Goal: Transaction & Acquisition: Book appointment/travel/reservation

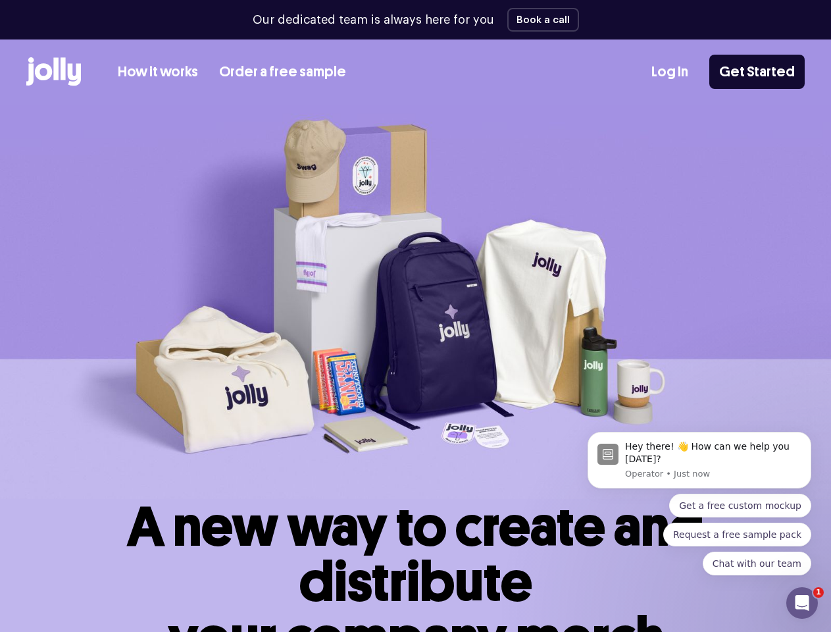
click at [415, 316] on img at bounding box center [415, 302] width 831 height 394
click at [539, 20] on button "Book a call" at bounding box center [544, 20] width 72 height 24
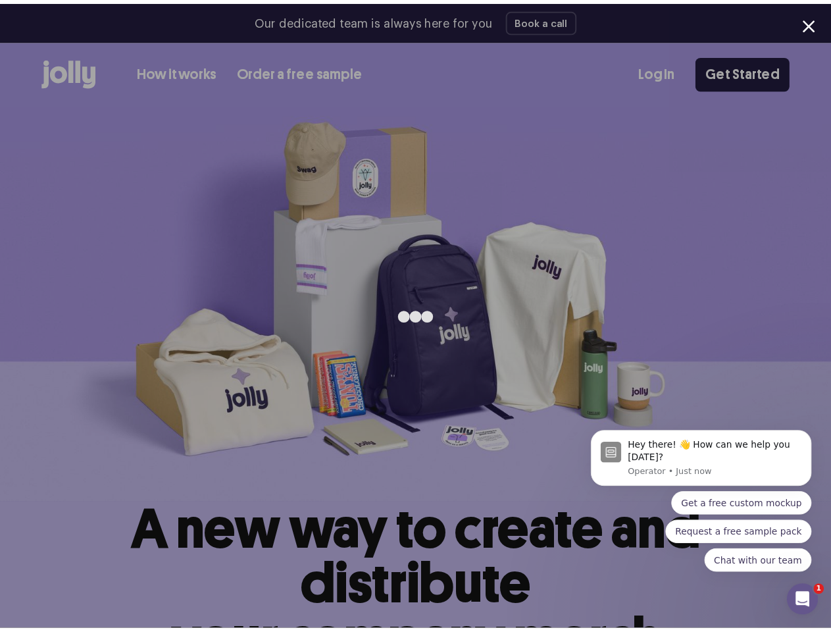
click at [692, 465] on div "Hey there! 👋 How can we help you [DATE]? Operator • Just now" at bounding box center [717, 460] width 176 height 40
